Goal: Task Accomplishment & Management: Use online tool/utility

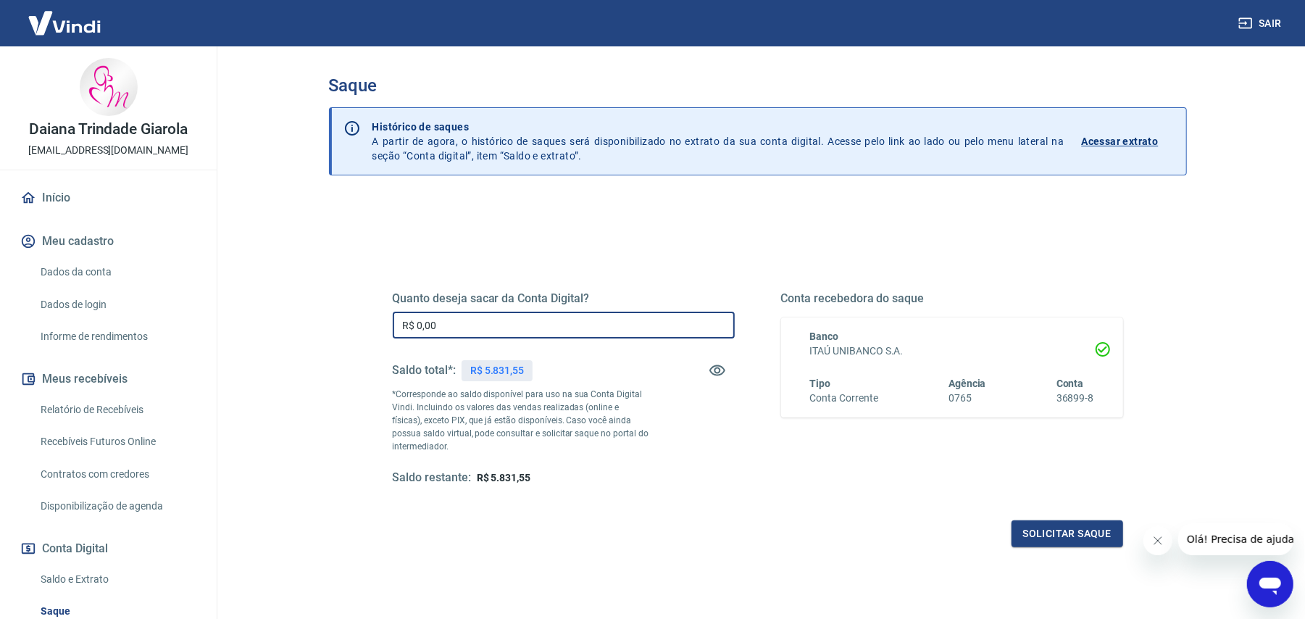
drag, startPoint x: 445, startPoint y: 317, endPoint x: 335, endPoint y: 326, distance: 110.5
click at [335, 326] on div "Quanto deseja sacar da Conta Digital? R$ 0,00 ​ Saldo total*: R$ 5.831,55 *Corr…" at bounding box center [758, 458] width 858 height 518
type input "R$ 5.830,00"
click at [1063, 540] on button "Solicitar saque" at bounding box center [1068, 533] width 112 height 27
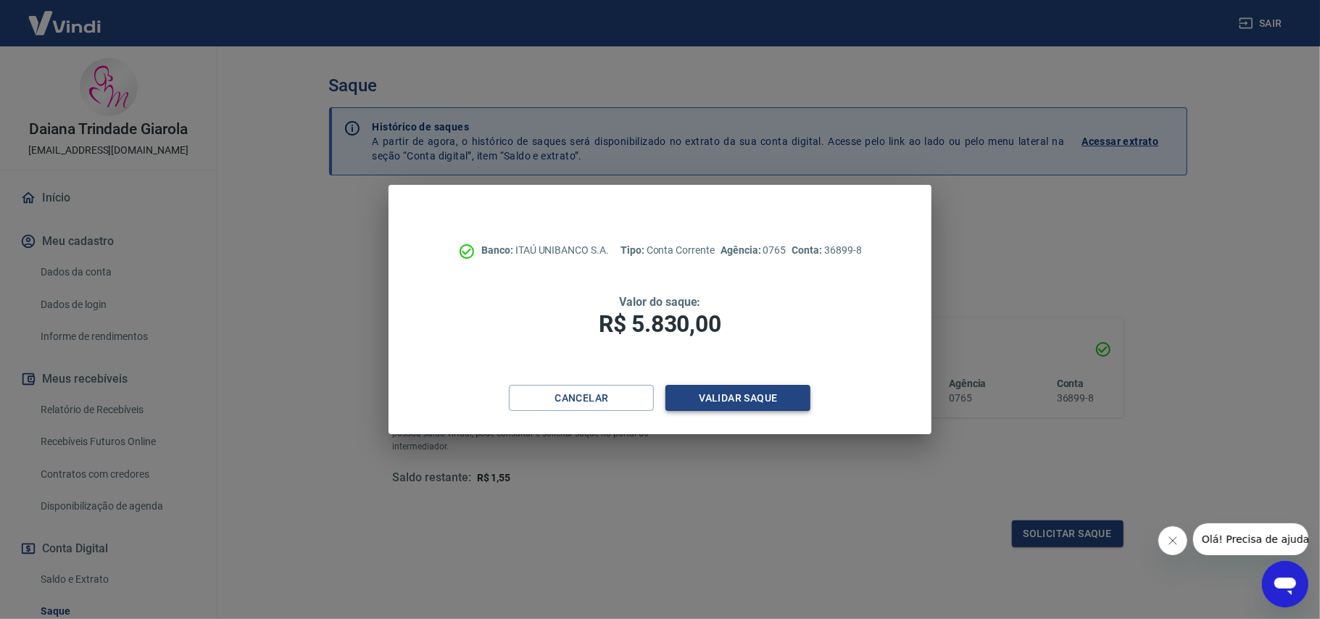
click at [741, 393] on button "Validar saque" at bounding box center [737, 398] width 145 height 27
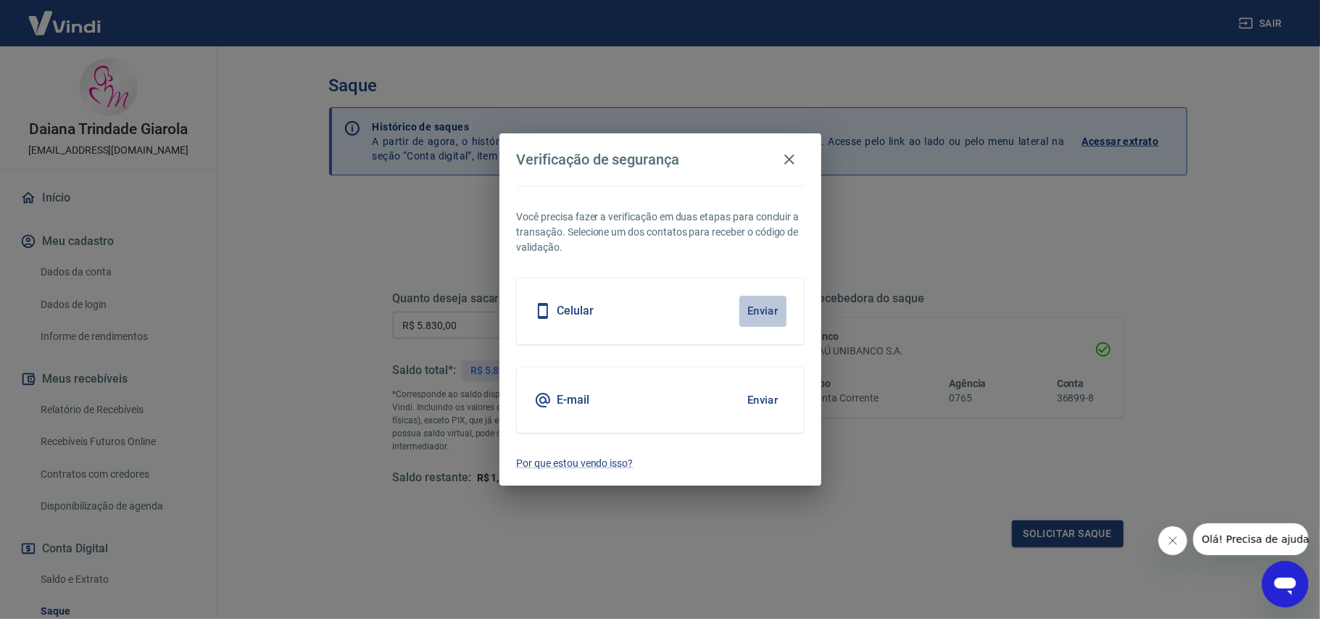
click at [751, 319] on button "Enviar" at bounding box center [762, 311] width 47 height 30
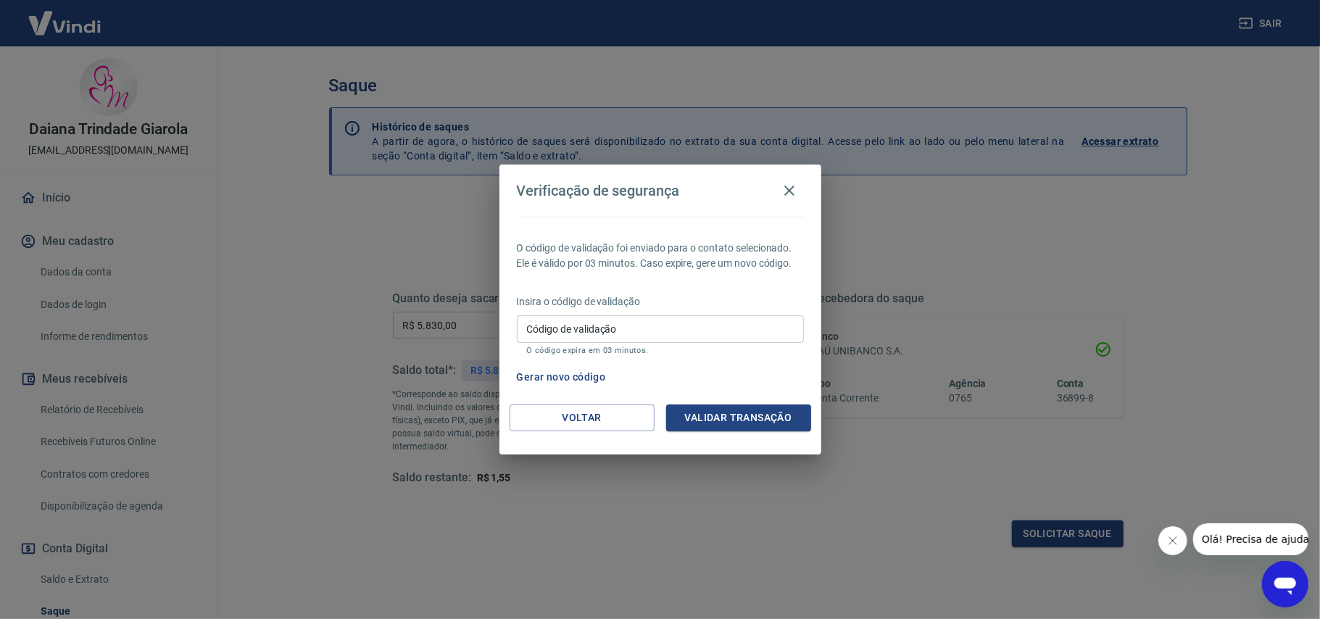
click at [751, 317] on input "Código de validação" at bounding box center [660, 328] width 287 height 27
click at [726, 331] on input "Código de validação" at bounding box center [660, 328] width 287 height 27
type input "691673"
click at [731, 407] on button "Validar transação" at bounding box center [738, 417] width 145 height 27
